Goal: Task Accomplishment & Management: Use online tool/utility

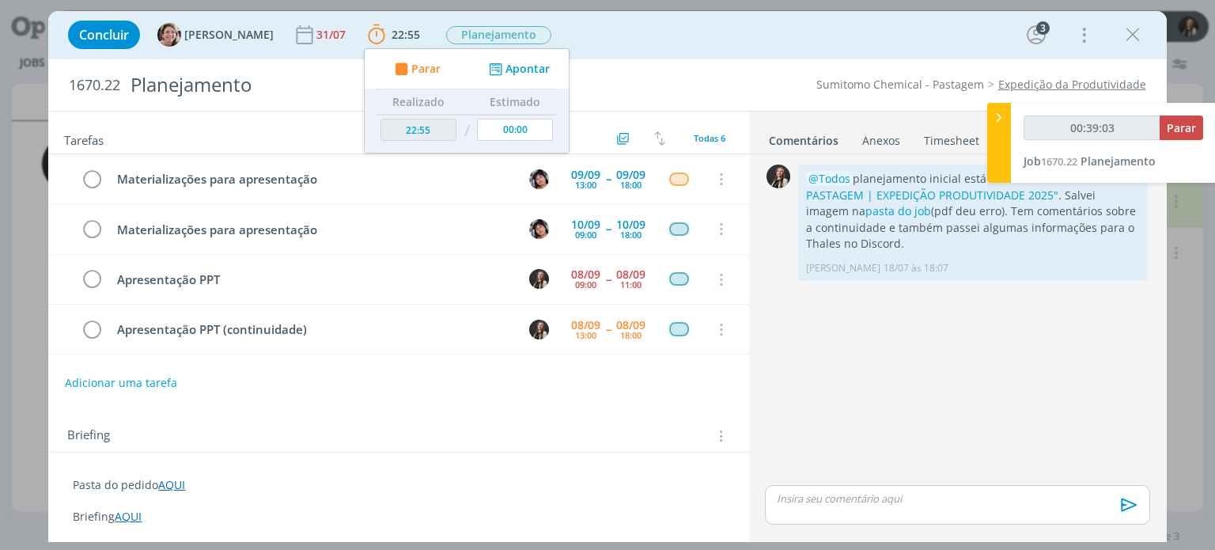
scroll to position [336, 0]
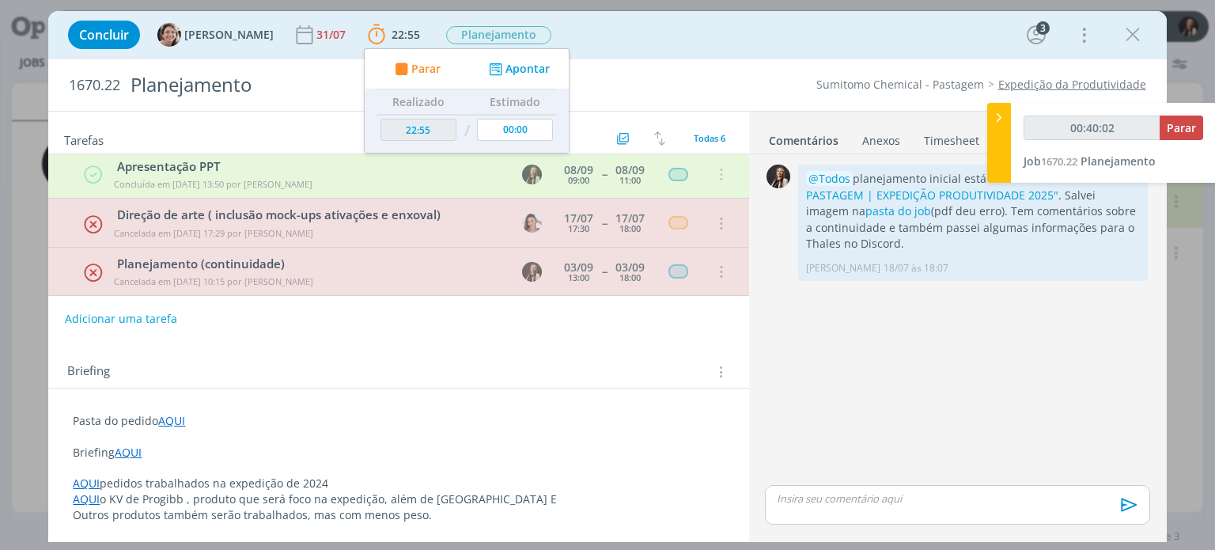
type input "00:40:03"
type input "00:02:28"
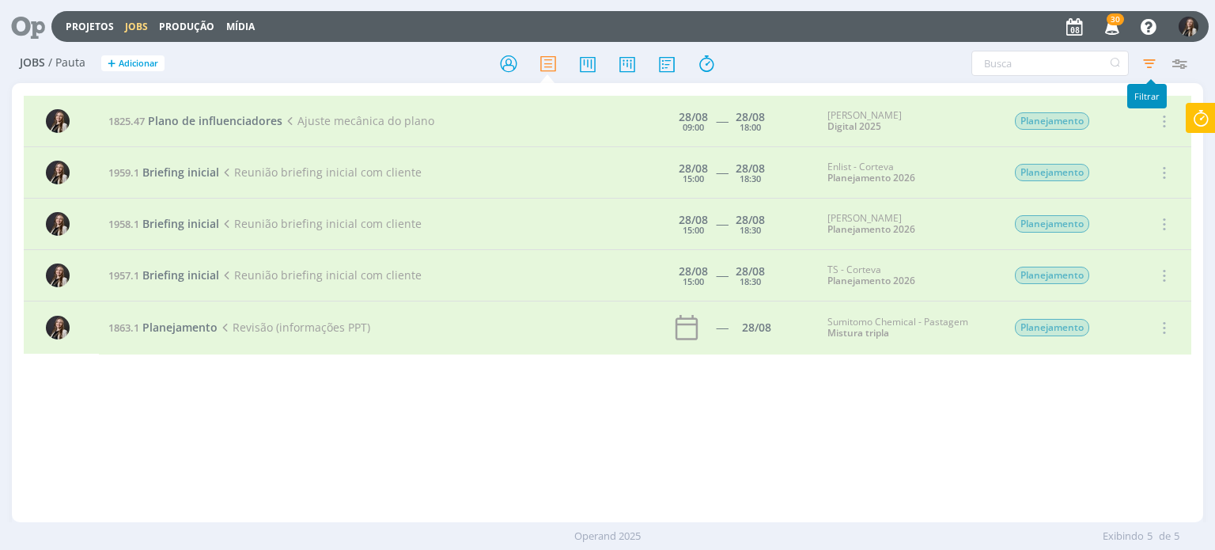
click at [1140, 59] on icon "button" at bounding box center [1150, 63] width 28 height 28
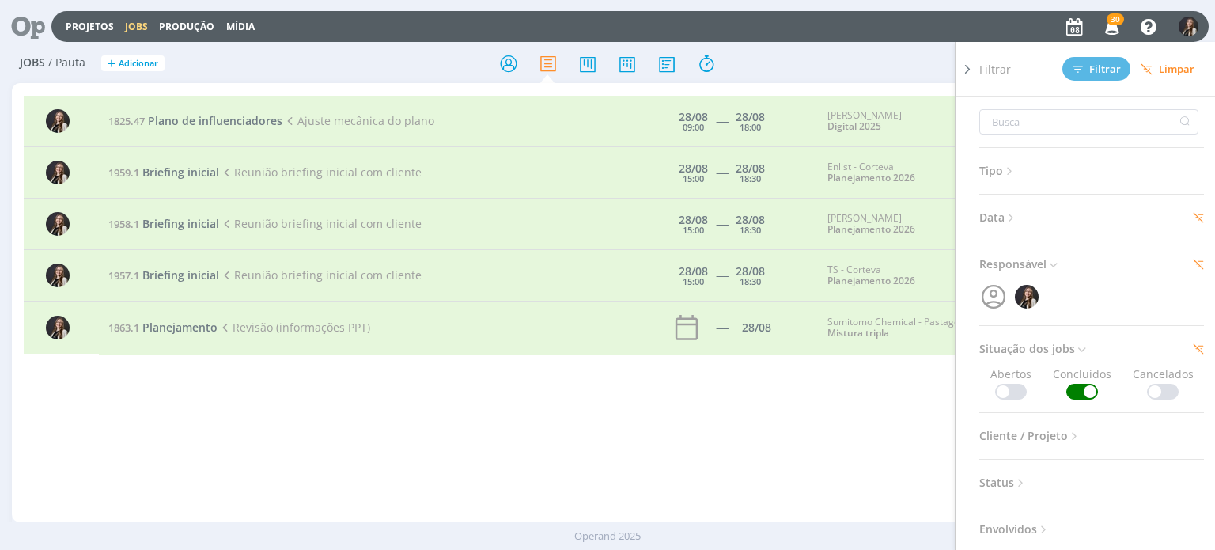
click at [1159, 56] on div "Filtrar Filtrar [GEOGRAPHIC_DATA]" at bounding box center [1098, 69] width 237 height 54
click at [1157, 69] on span "Limpar" at bounding box center [1168, 69] width 54 height 12
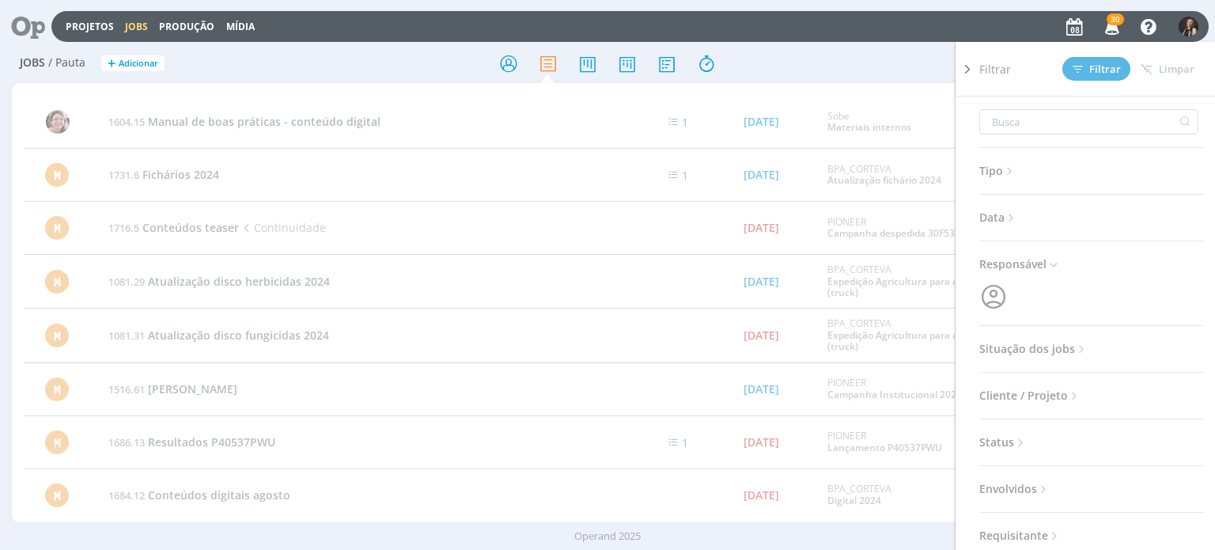
click at [969, 69] on icon at bounding box center [968, 69] width 16 height 17
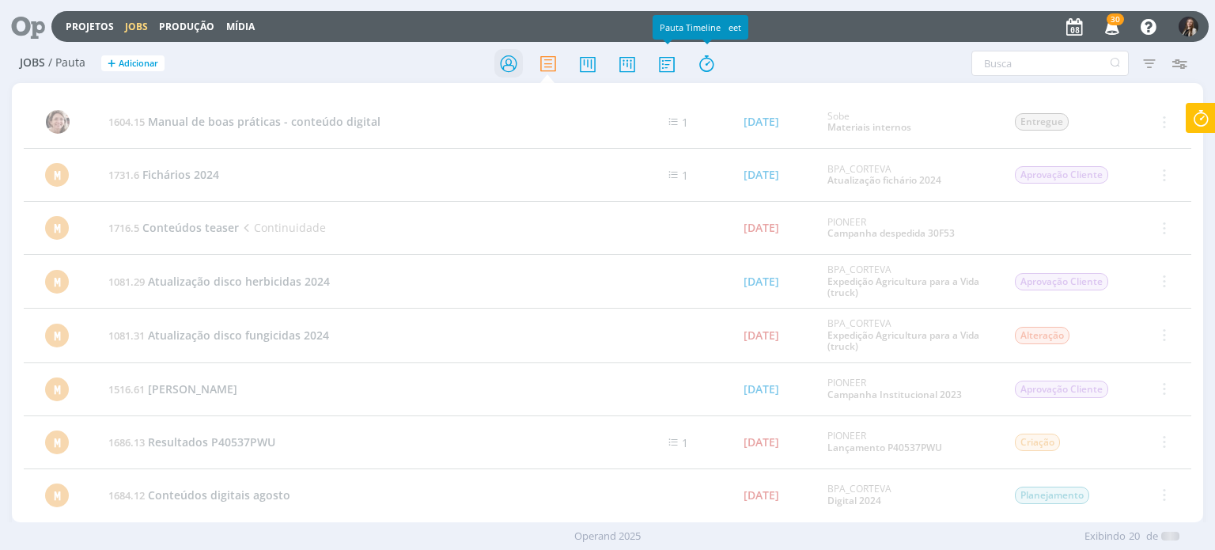
click at [502, 63] on icon at bounding box center [509, 63] width 28 height 31
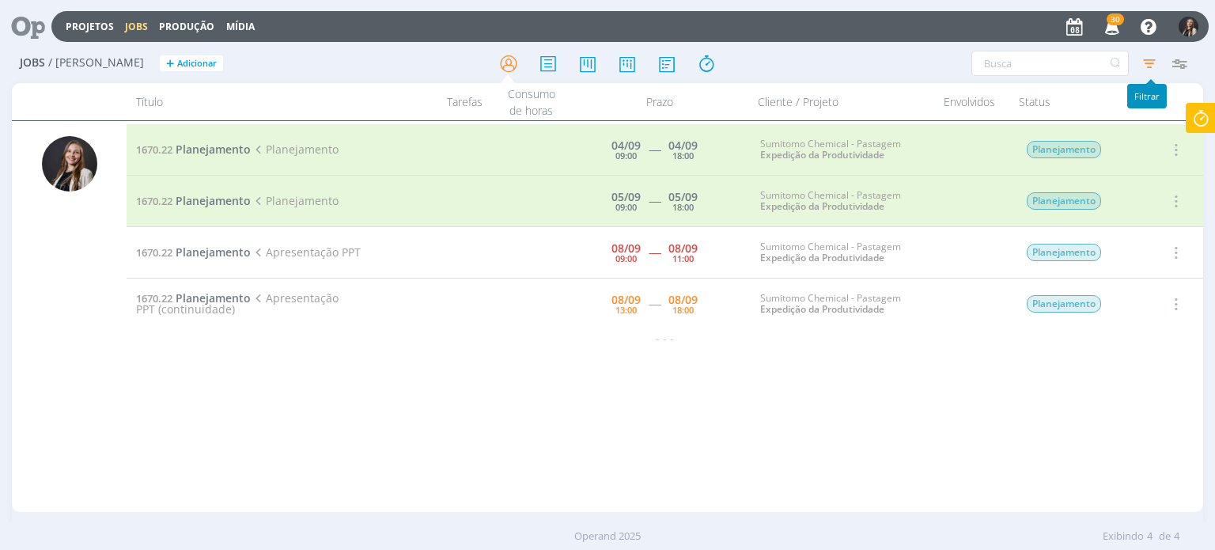
click at [1151, 63] on icon "button" at bounding box center [1150, 63] width 28 height 28
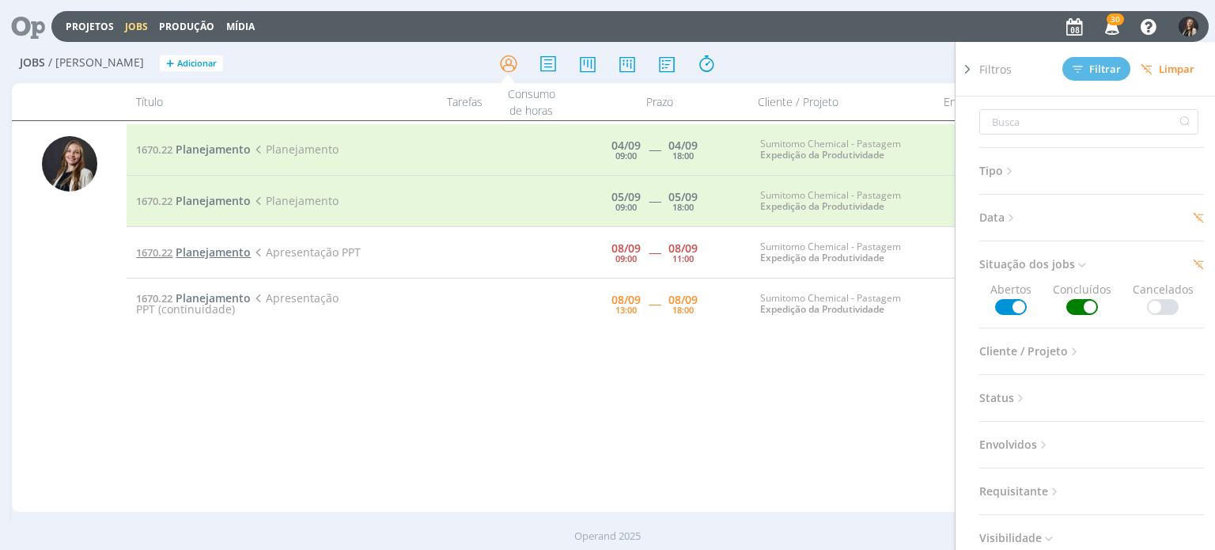
click at [232, 251] on span "Planejamento" at bounding box center [213, 252] width 75 height 15
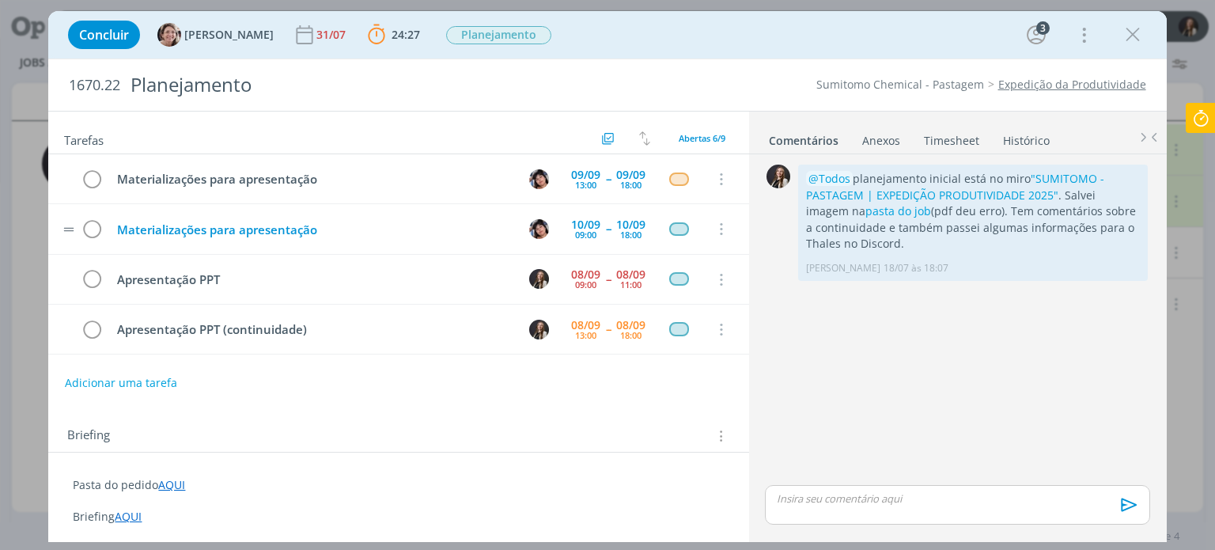
scroll to position [49, 0]
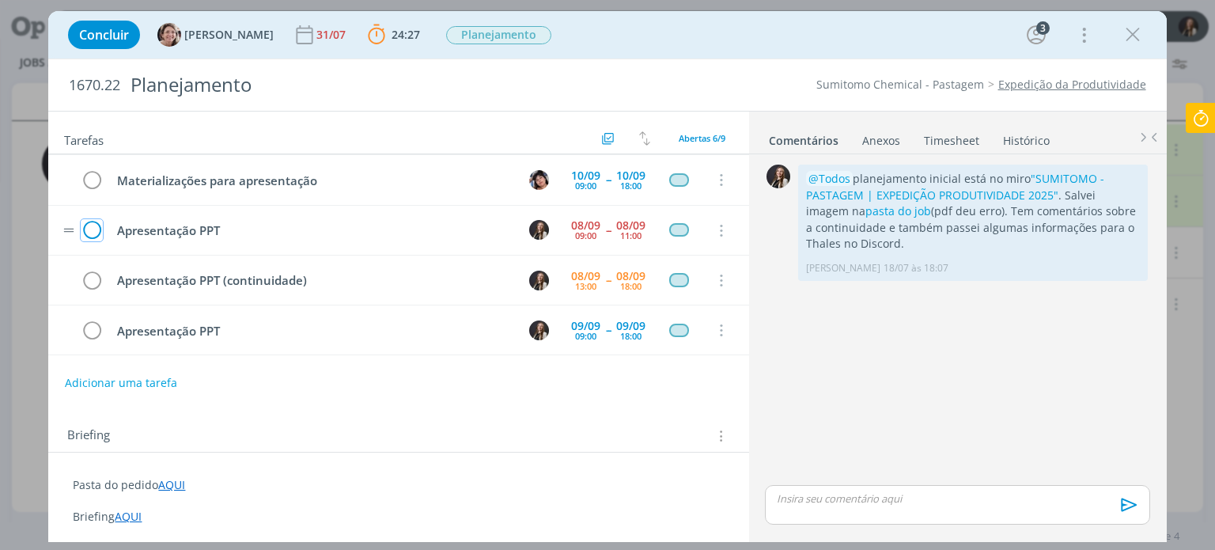
click at [90, 227] on icon "dialog" at bounding box center [92, 231] width 22 height 24
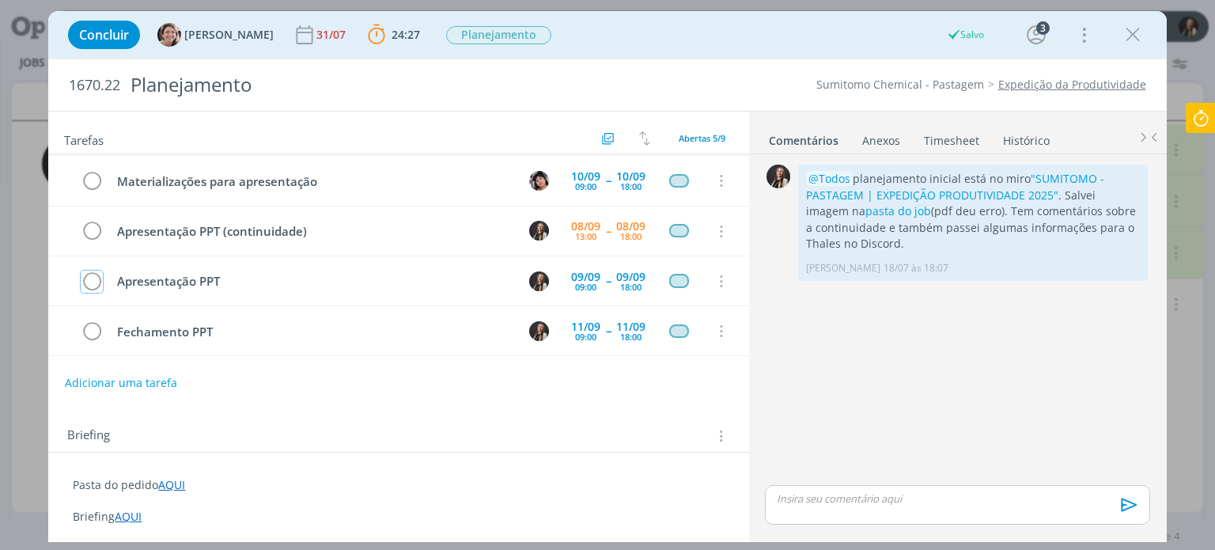
scroll to position [45, 0]
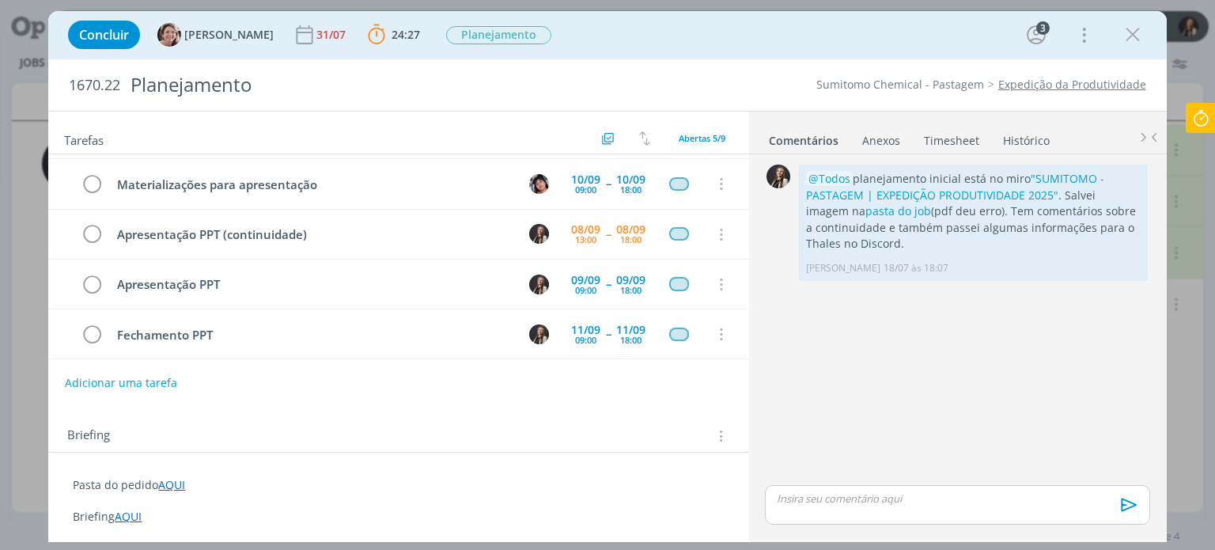
click at [1190, 119] on icon at bounding box center [1201, 118] width 28 height 31
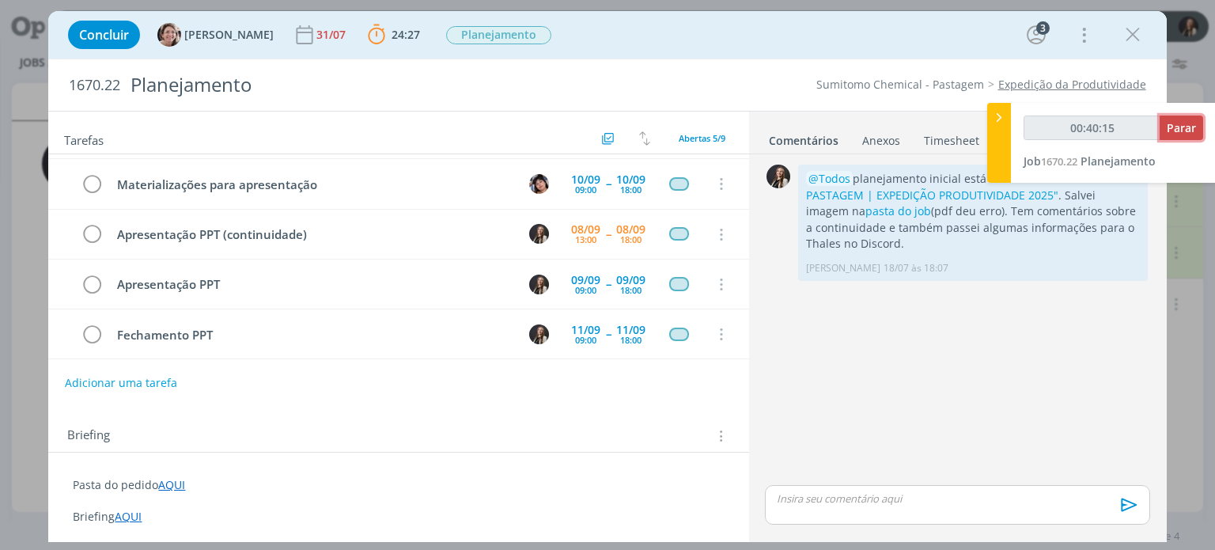
click at [1166, 128] on button "Parar" at bounding box center [1182, 128] width 44 height 25
type input "00:41:00"
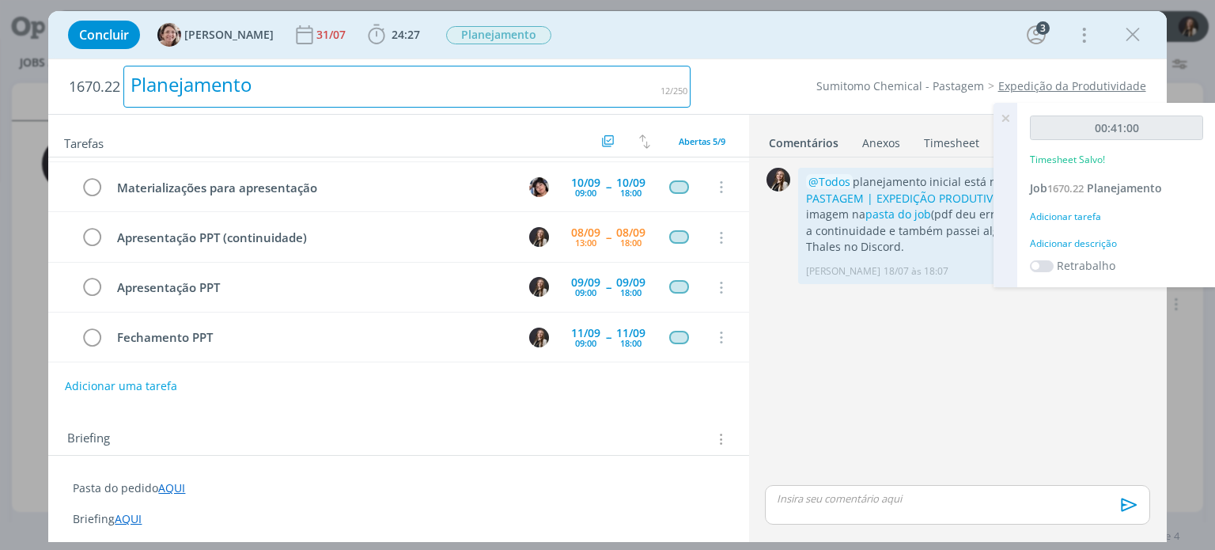
click at [665, 105] on h2 "1670.22 Planejamento" at bounding box center [380, 86] width 622 height 55
click at [392, 35] on span "24:27" at bounding box center [406, 34] width 28 height 15
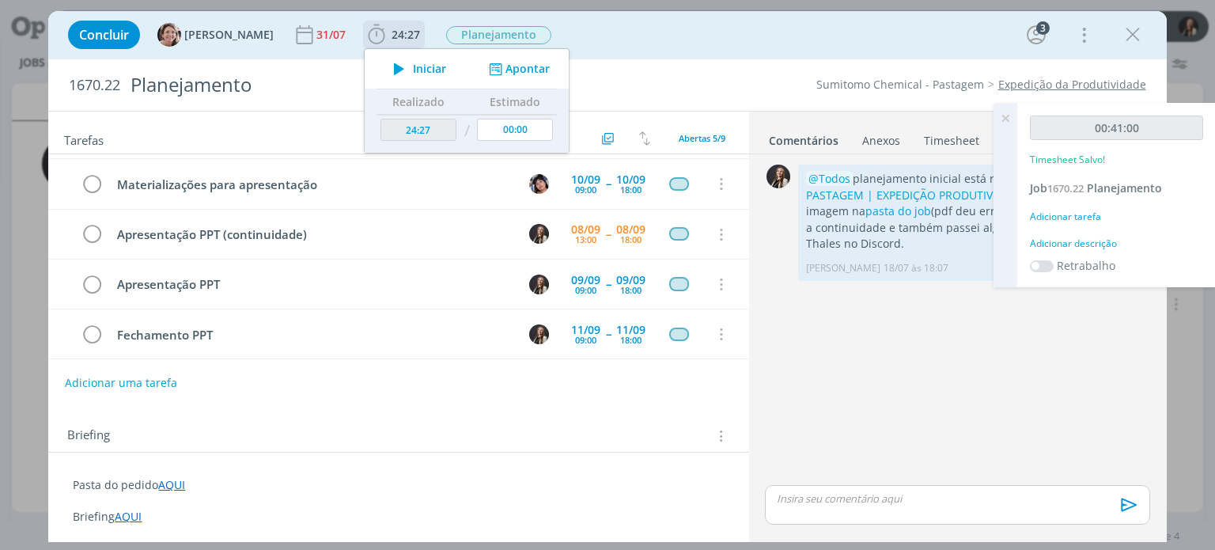
click at [413, 66] on span "Iniciar" at bounding box center [429, 68] width 33 height 11
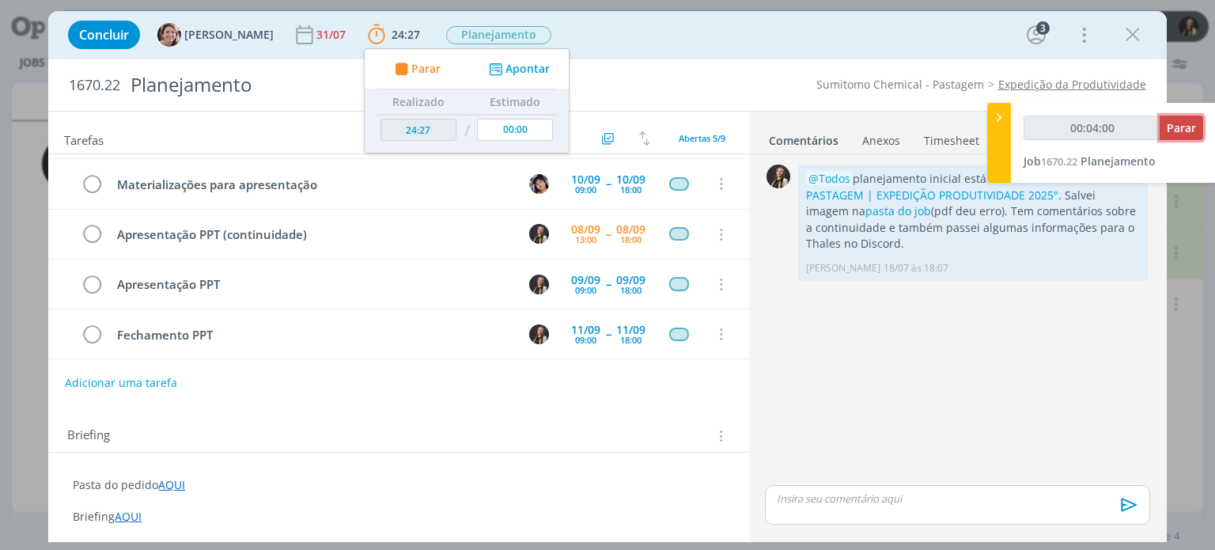
click at [1175, 129] on span "Parar" at bounding box center [1181, 127] width 29 height 15
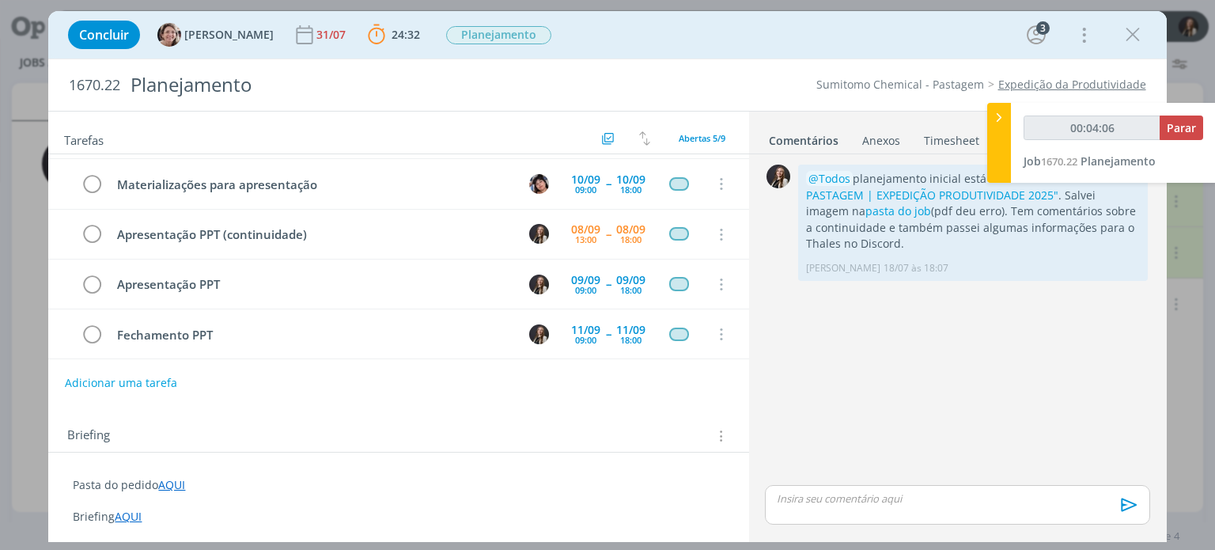
type input "00:05:00"
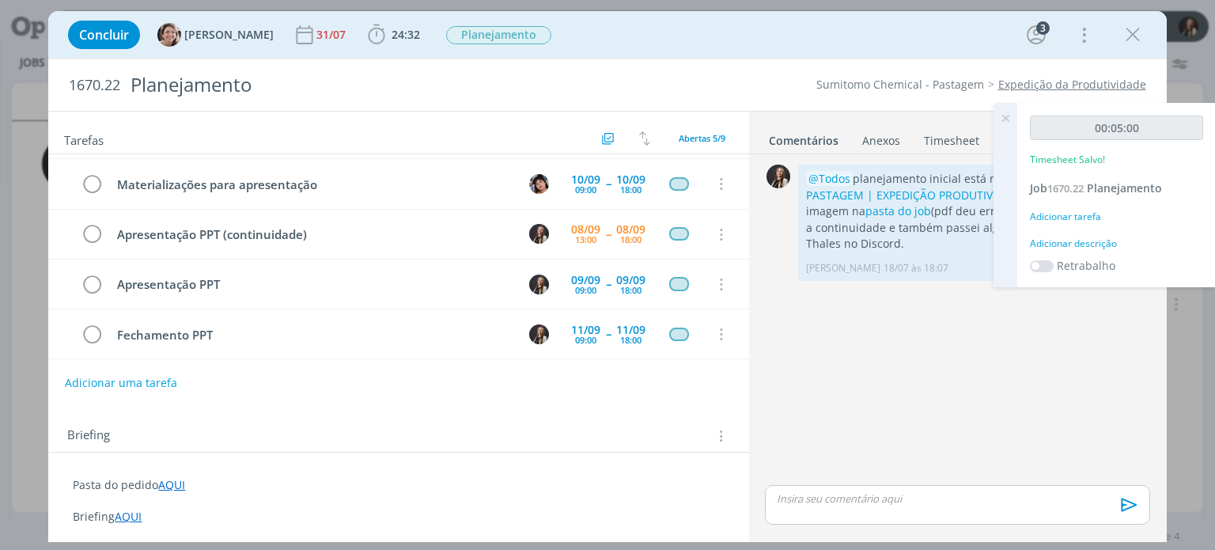
click at [1003, 117] on icon at bounding box center [1006, 118] width 28 height 31
